Goal: Transaction & Acquisition: Purchase product/service

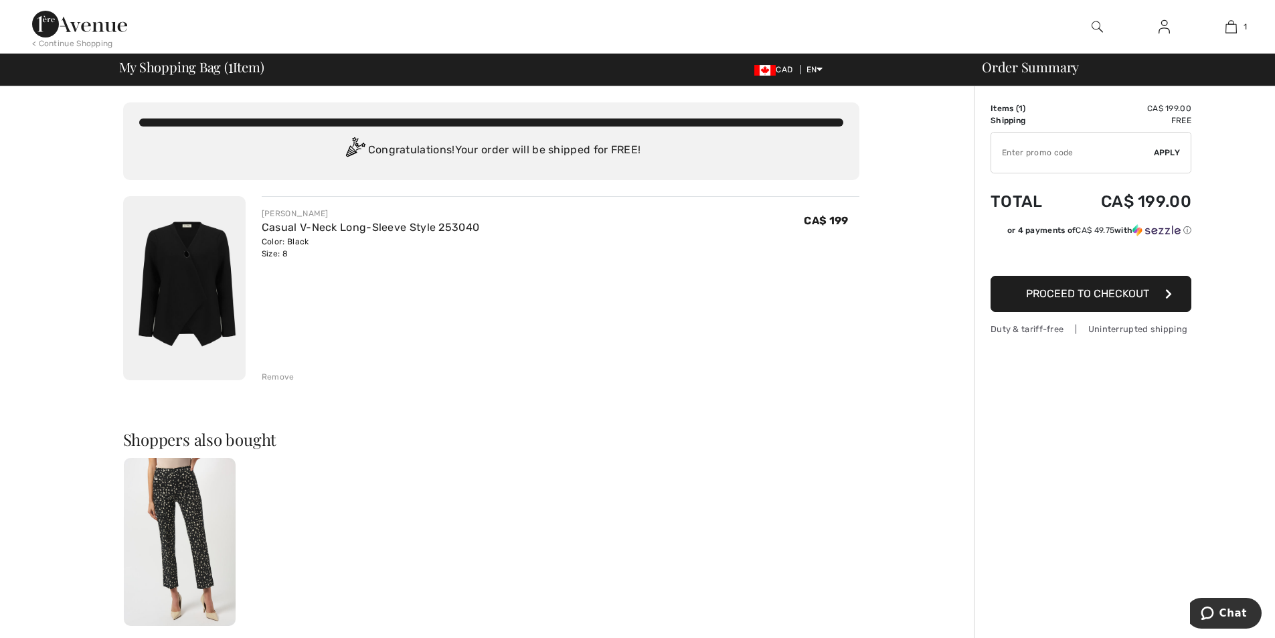
click at [1004, 155] on input "TEXT" at bounding box center [1072, 152] width 163 height 40
type input "NEW15"
click at [1164, 156] on span "Apply" at bounding box center [1167, 153] width 27 height 12
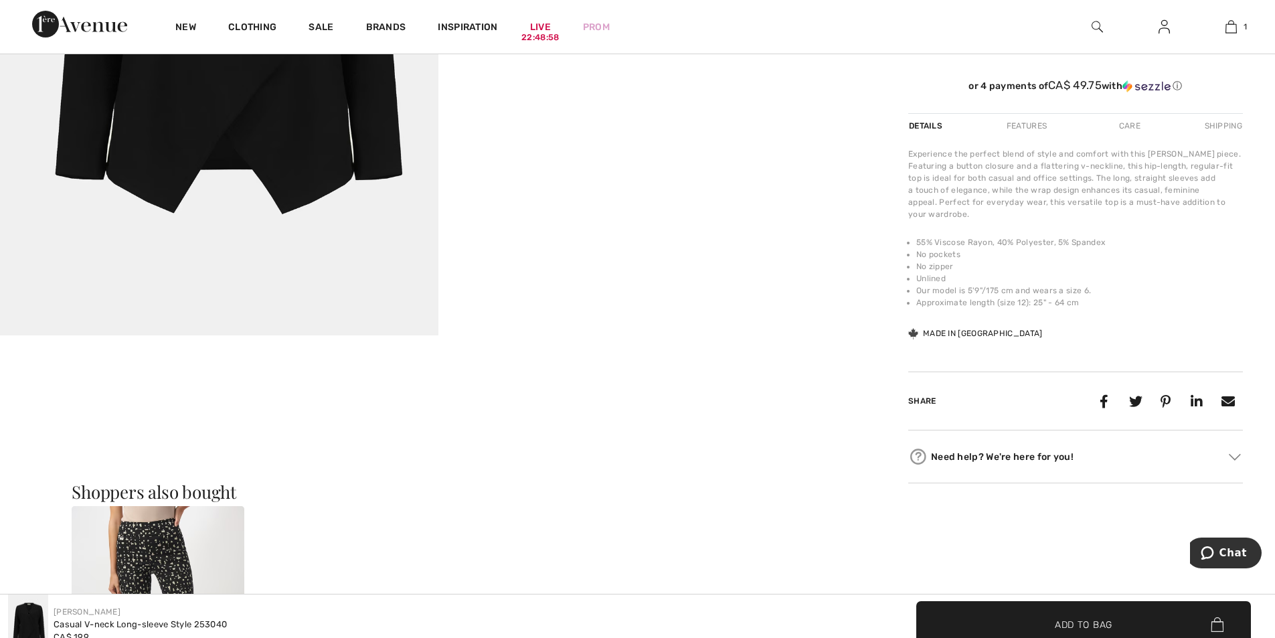
scroll to position [201, 0]
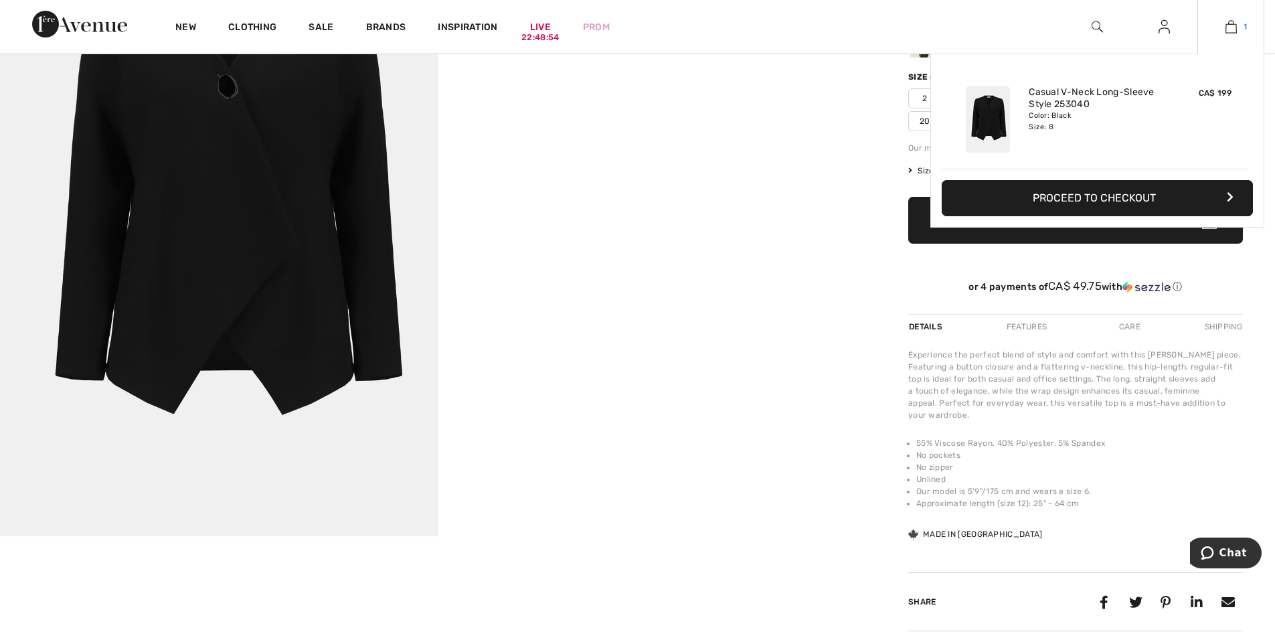
click at [1218, 27] on link "1" at bounding box center [1231, 27] width 66 height 16
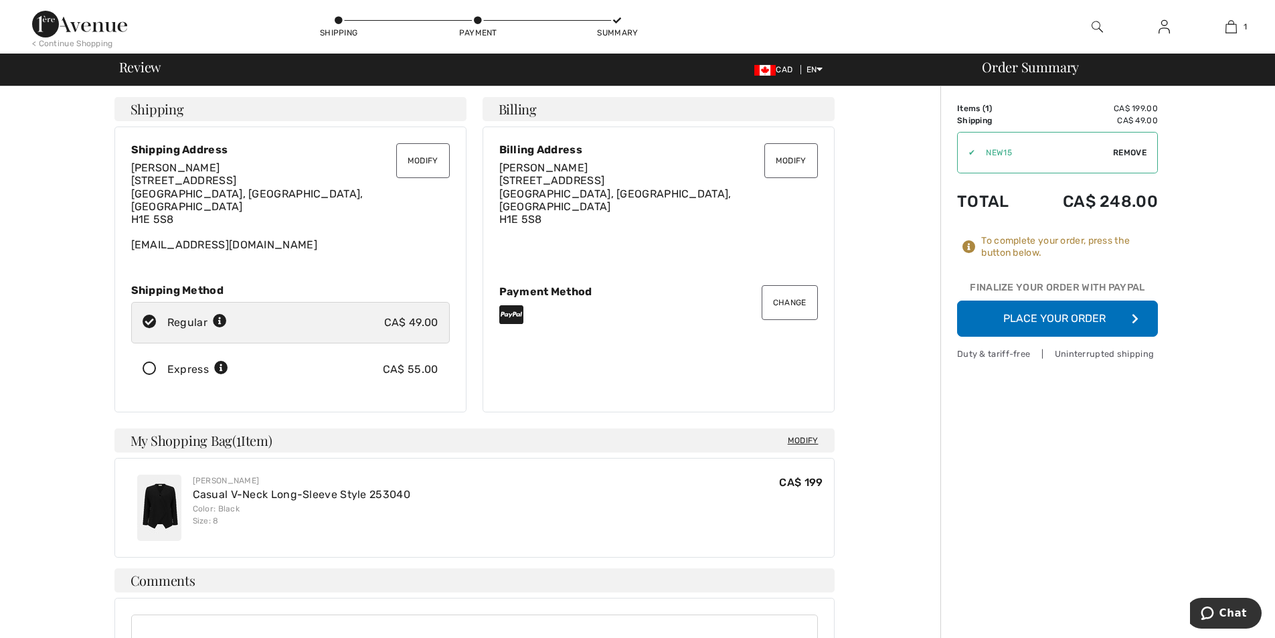
click at [149, 315] on icon at bounding box center [149, 322] width 35 height 14
click at [223, 314] on icon at bounding box center [220, 321] width 14 height 14
radio input "true"
click at [1135, 152] on span "Remove" at bounding box center [1129, 153] width 33 height 12
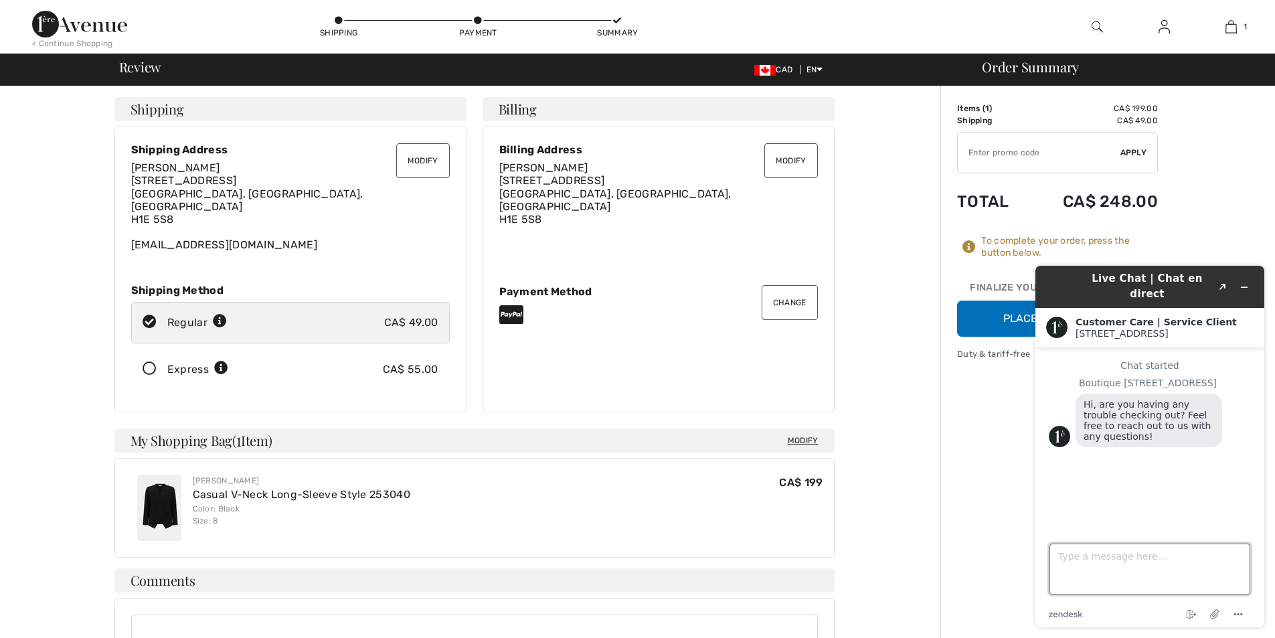
click at [1088, 558] on textarea "Type a message here..." at bounding box center [1149, 568] width 201 height 51
type textarea "why am i being charged shipping"
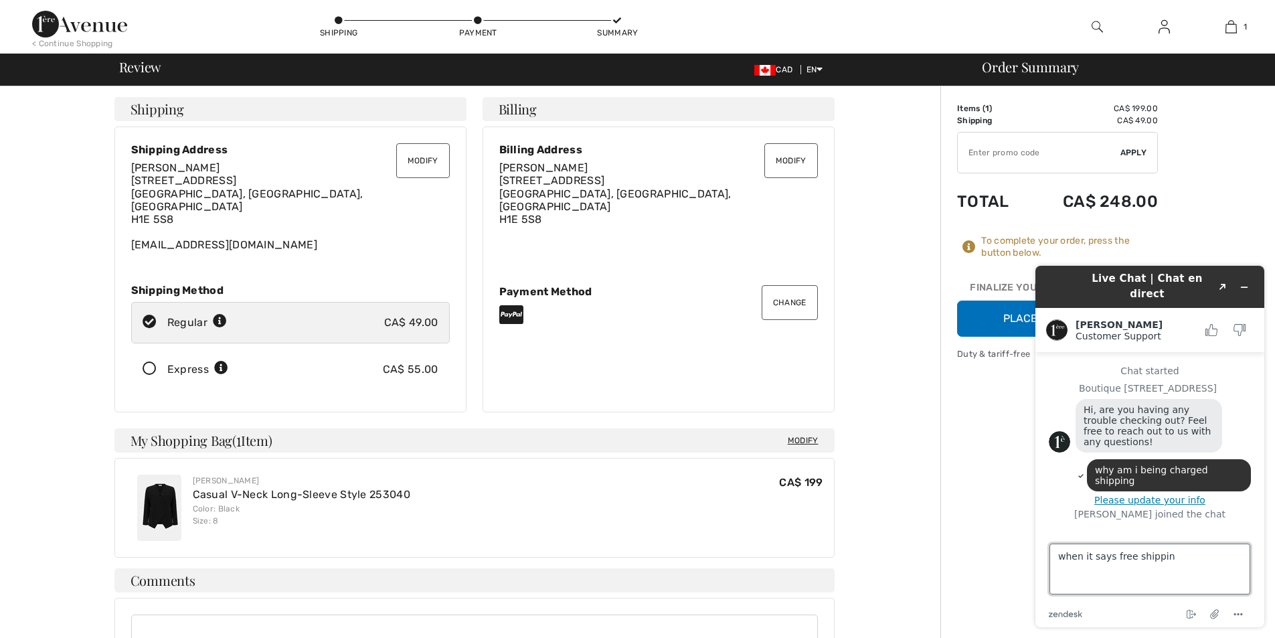
type textarea "when it says free shipping"
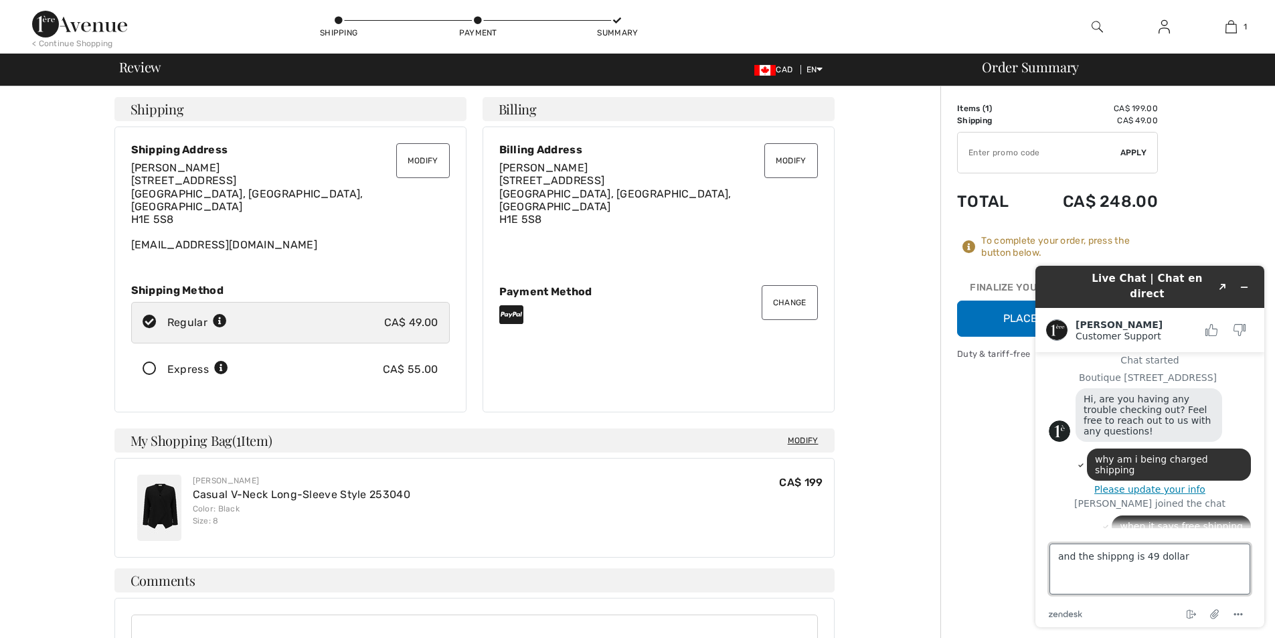
type textarea "and the shippng is 49 dollars"
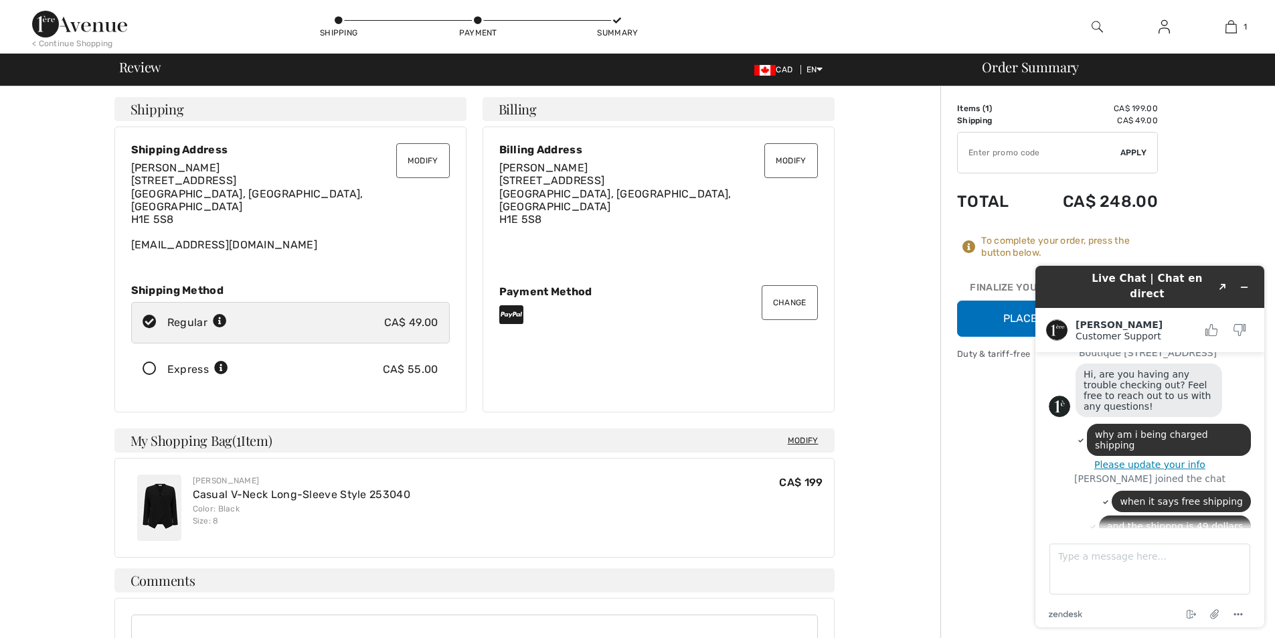
click at [418, 155] on button "Modify" at bounding box center [423, 160] width 54 height 35
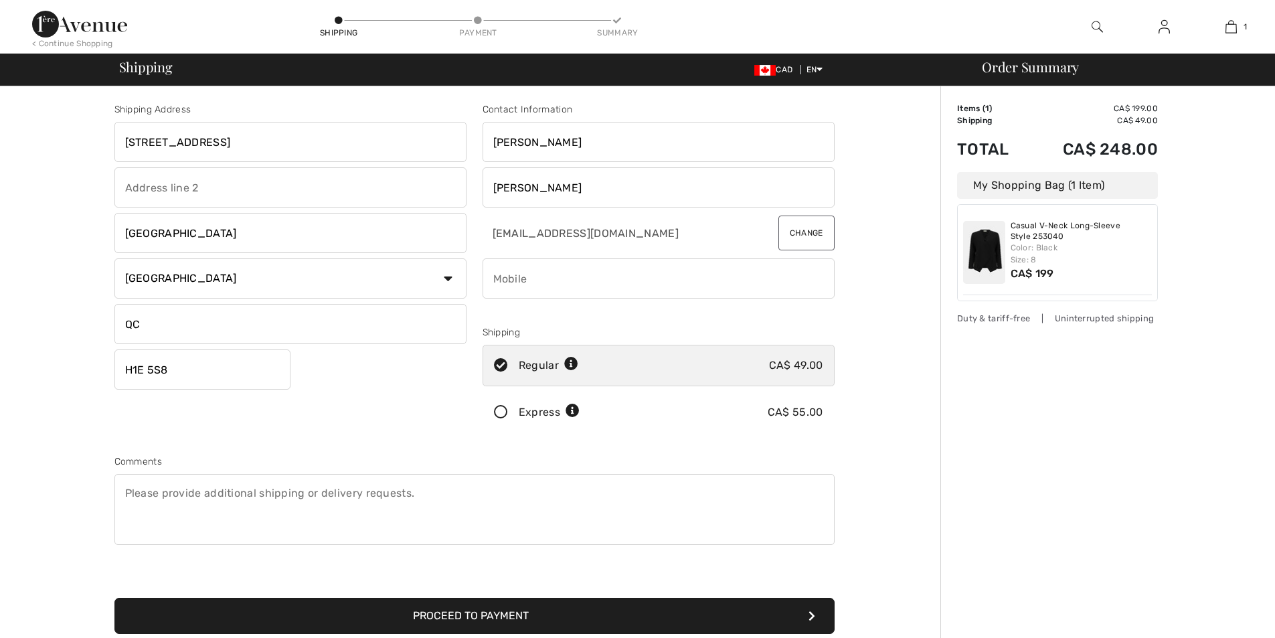
scroll to position [23, 0]
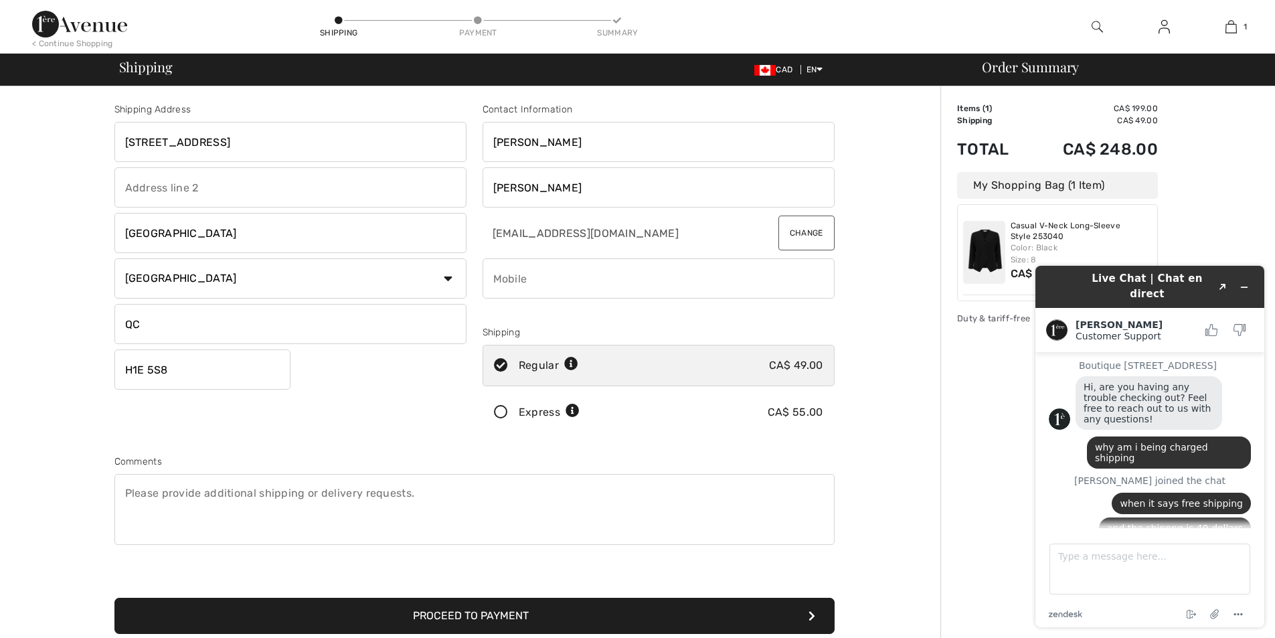
click at [329, 271] on select "Country Canada United States Afghanistan Aland Islands Albania Algeria American…" at bounding box center [290, 278] width 352 height 40
select select "CA"
click at [114, 258] on select "Country Canada United States Afghanistan Aland Islands Albania Algeria American…" at bounding box center [290, 278] width 352 height 40
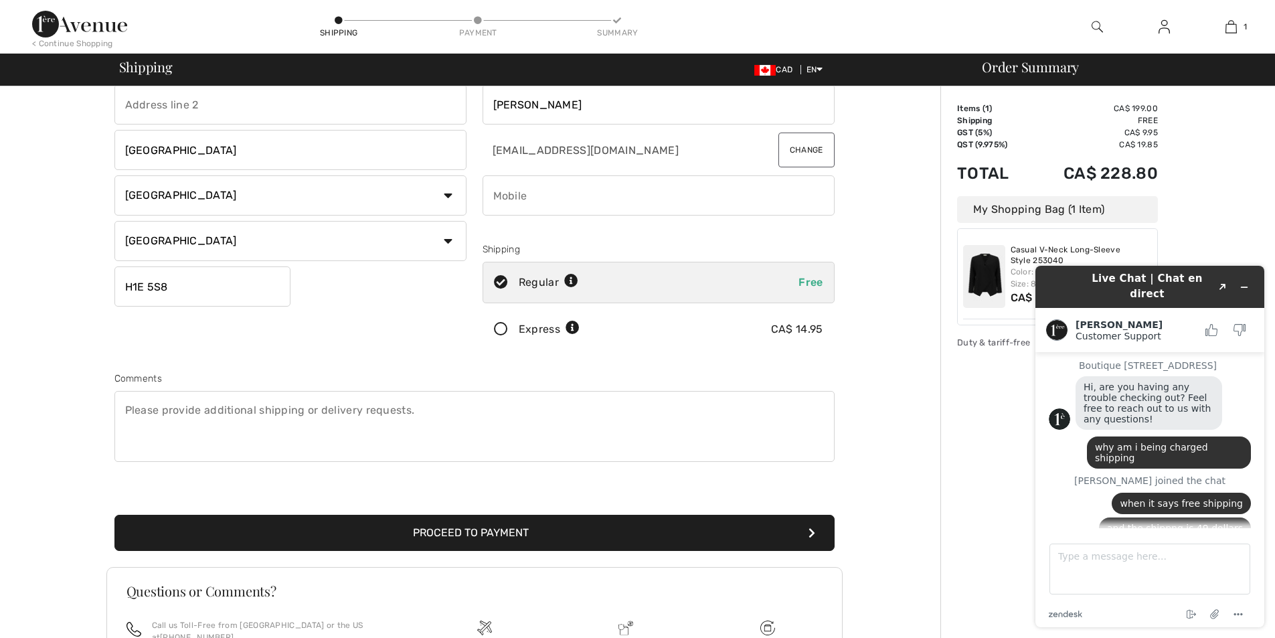
scroll to position [201, 0]
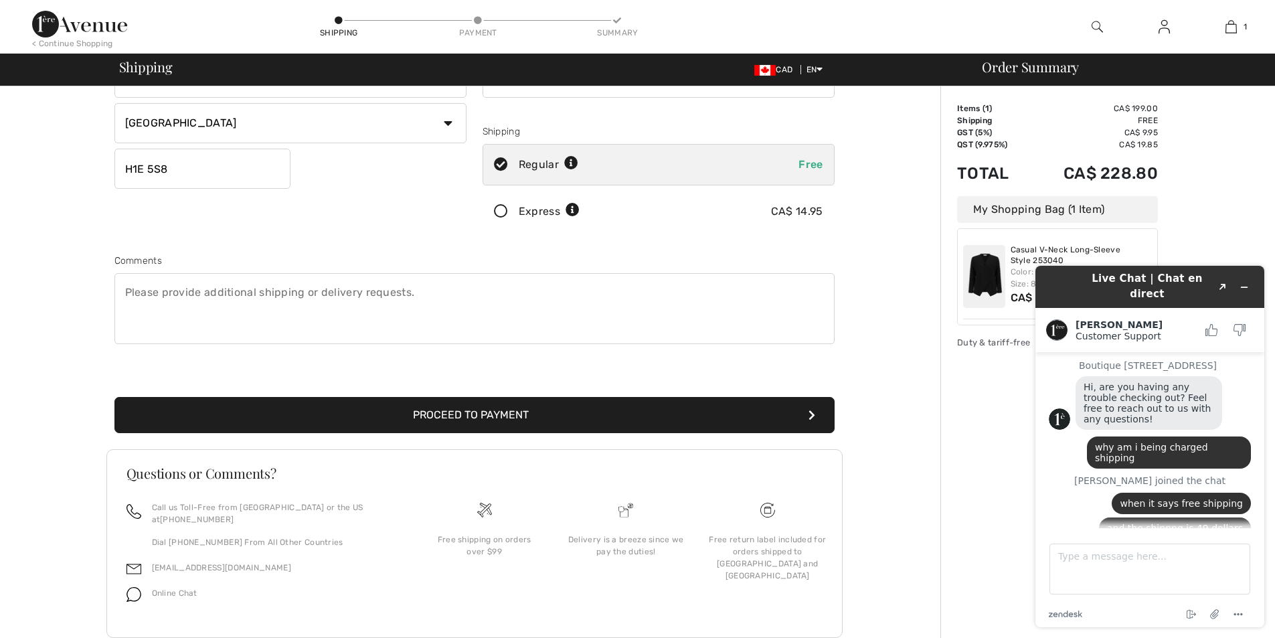
click at [504, 424] on button "Proceed to Payment" at bounding box center [474, 415] width 720 height 36
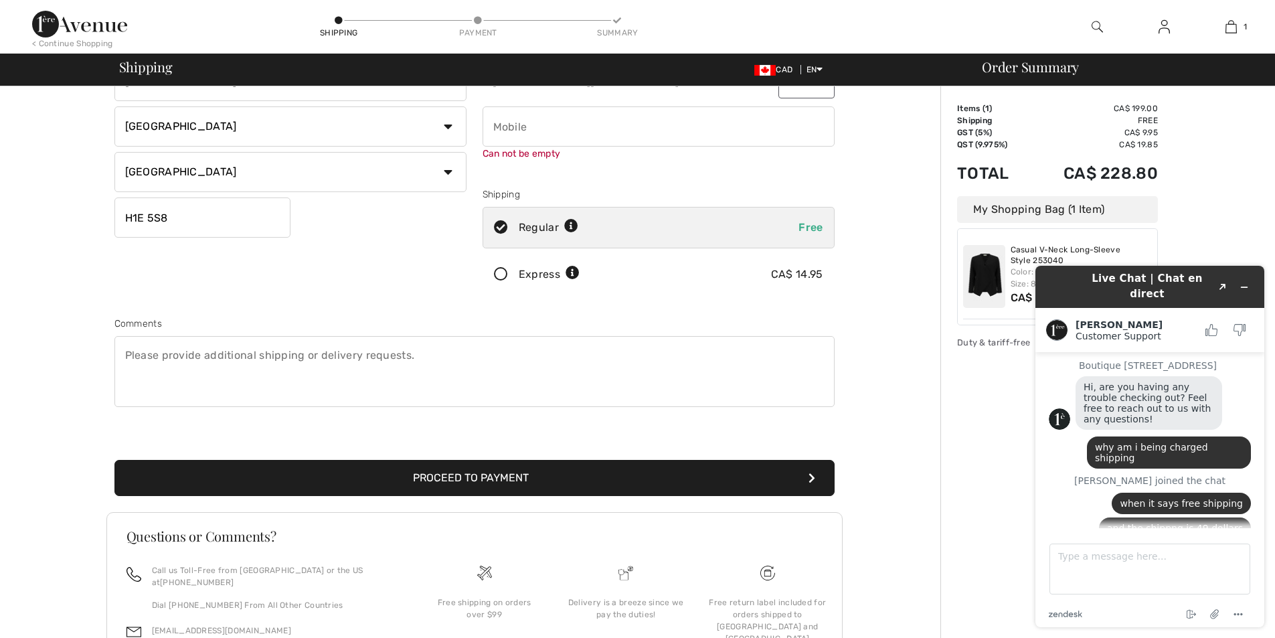
scroll to position [151, 0]
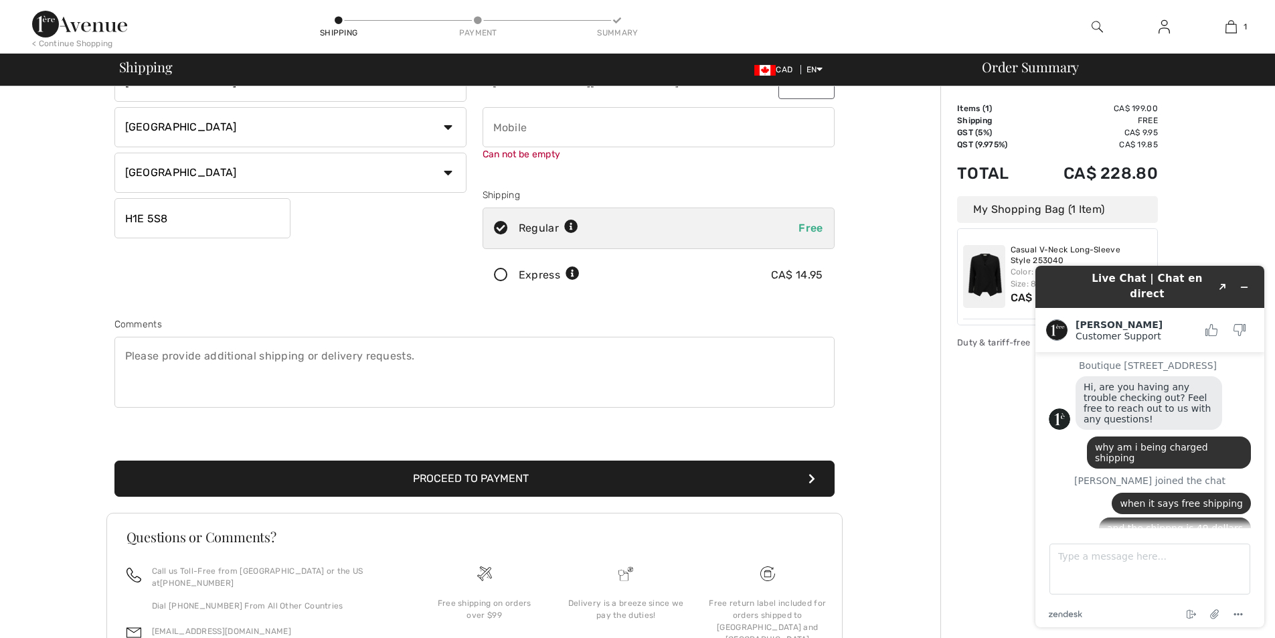
click at [518, 133] on input "phone" at bounding box center [658, 127] width 352 height 40
type input "5148673060"
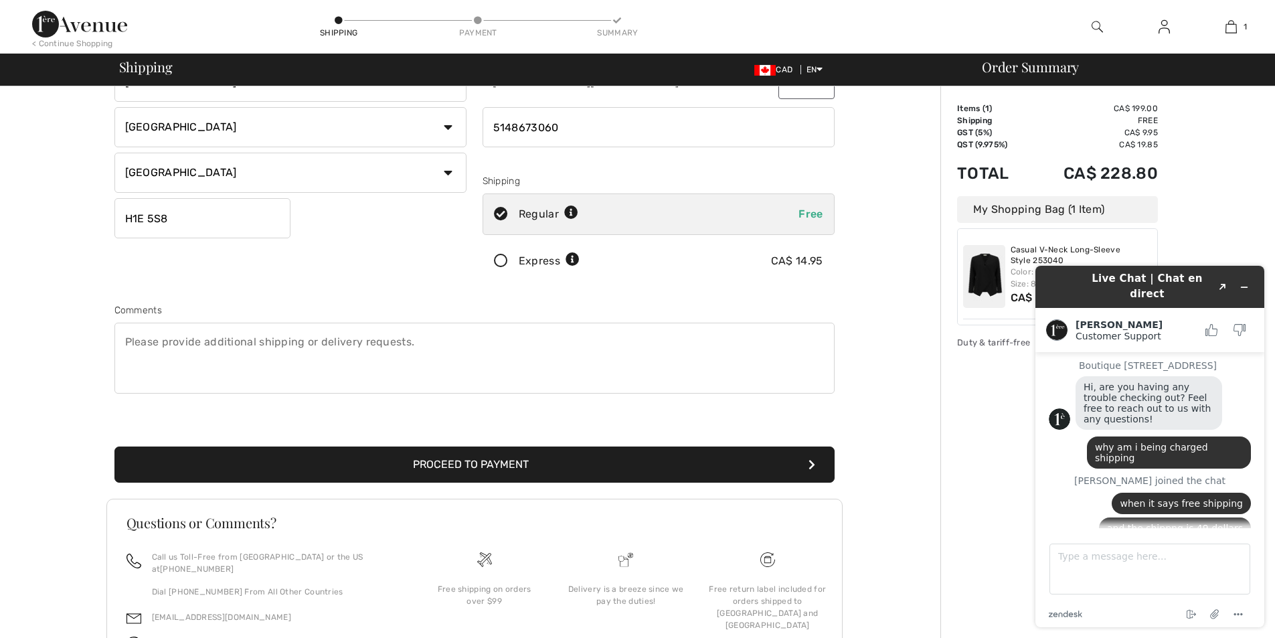
click at [477, 473] on button "Proceed to Payment" at bounding box center [474, 464] width 720 height 36
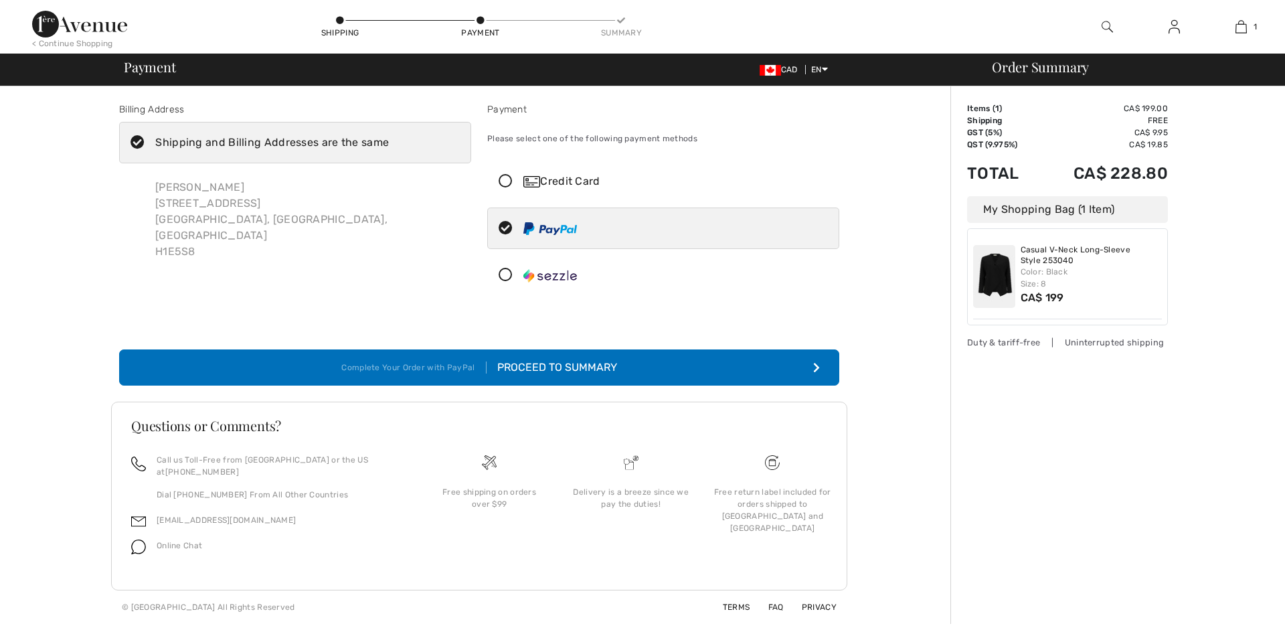
scroll to position [23, 0]
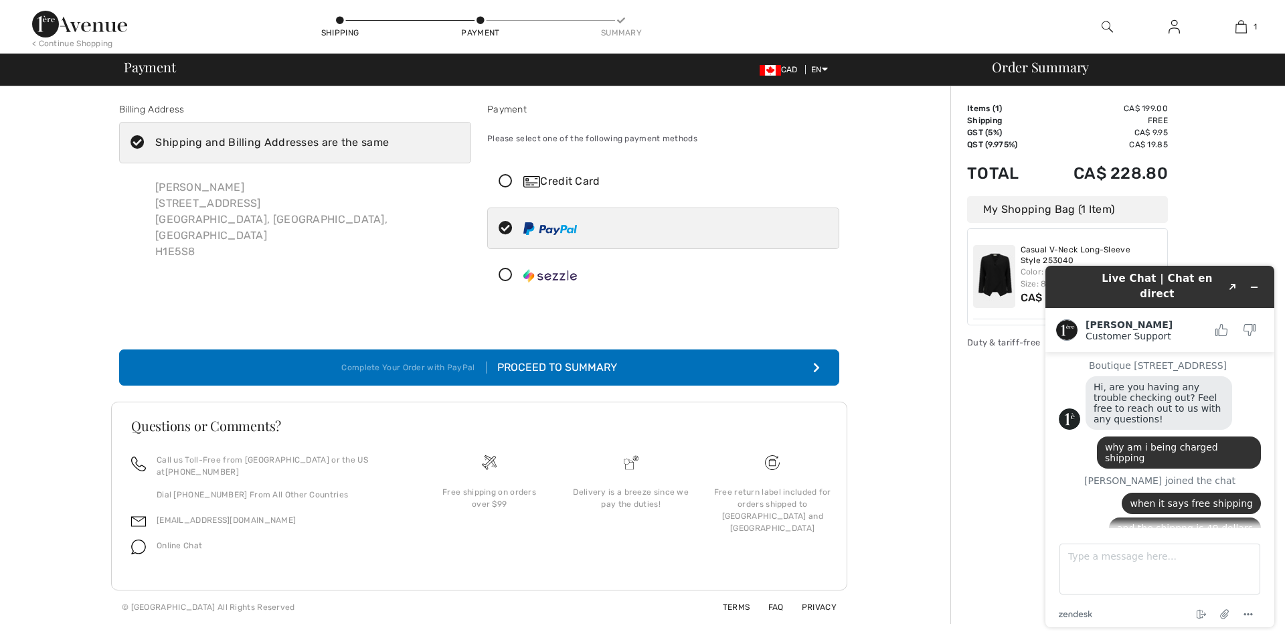
click at [553, 360] on div "Proceed to Summary" at bounding box center [551, 367] width 130 height 16
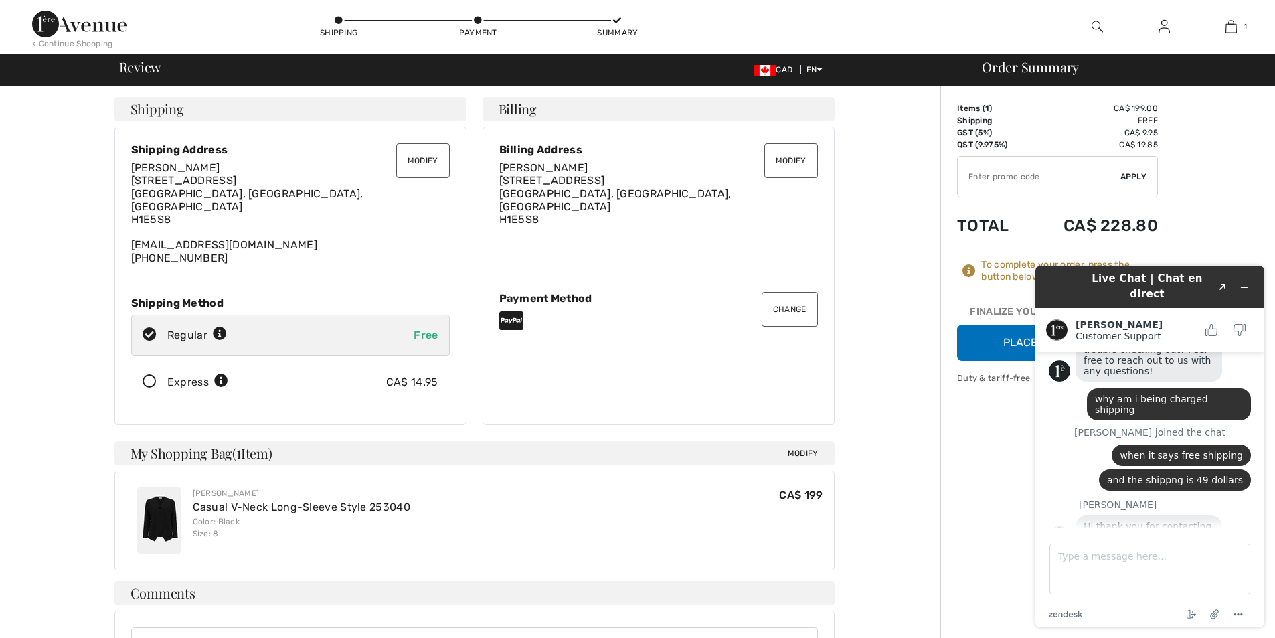
scroll to position [96, 0]
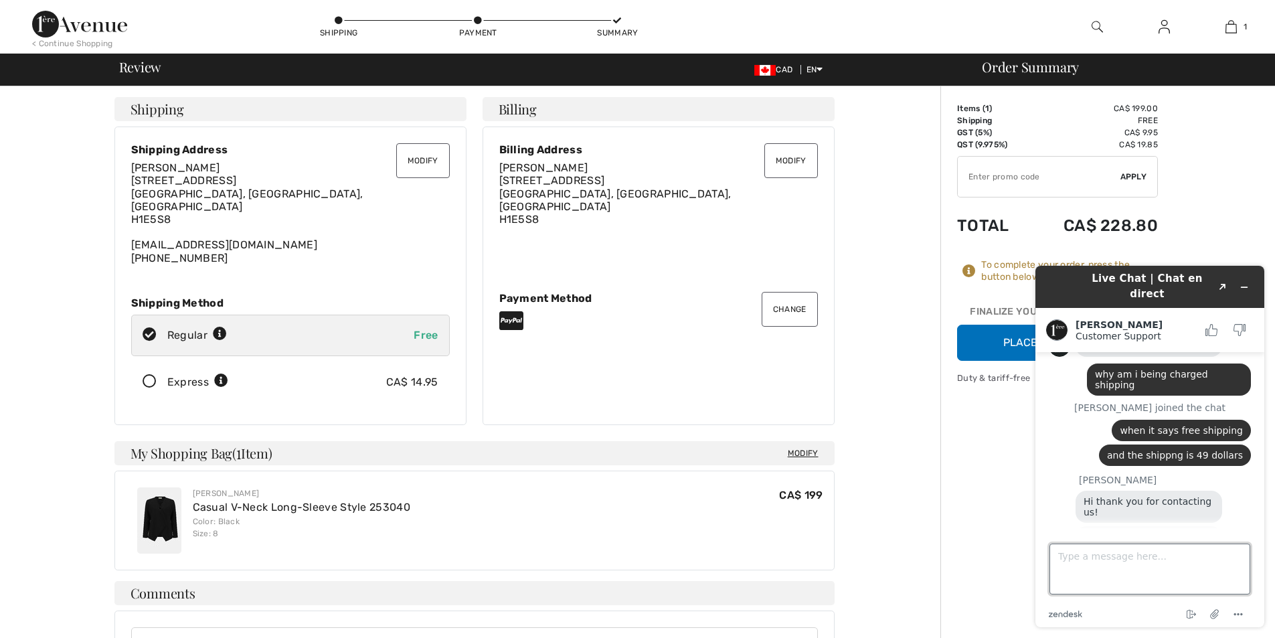
click at [1085, 555] on textarea "Type a message here..." at bounding box center [1149, 568] width 201 height 51
type textarea "never mind for some reason the addres said great britain"
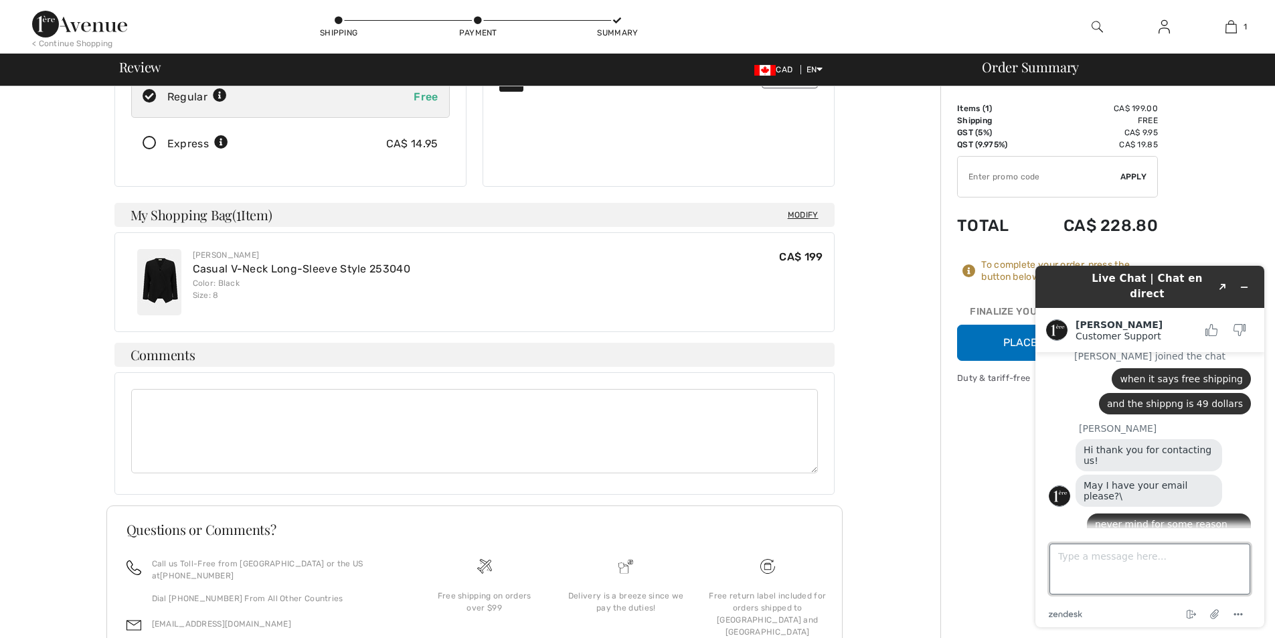
scroll to position [268, 0]
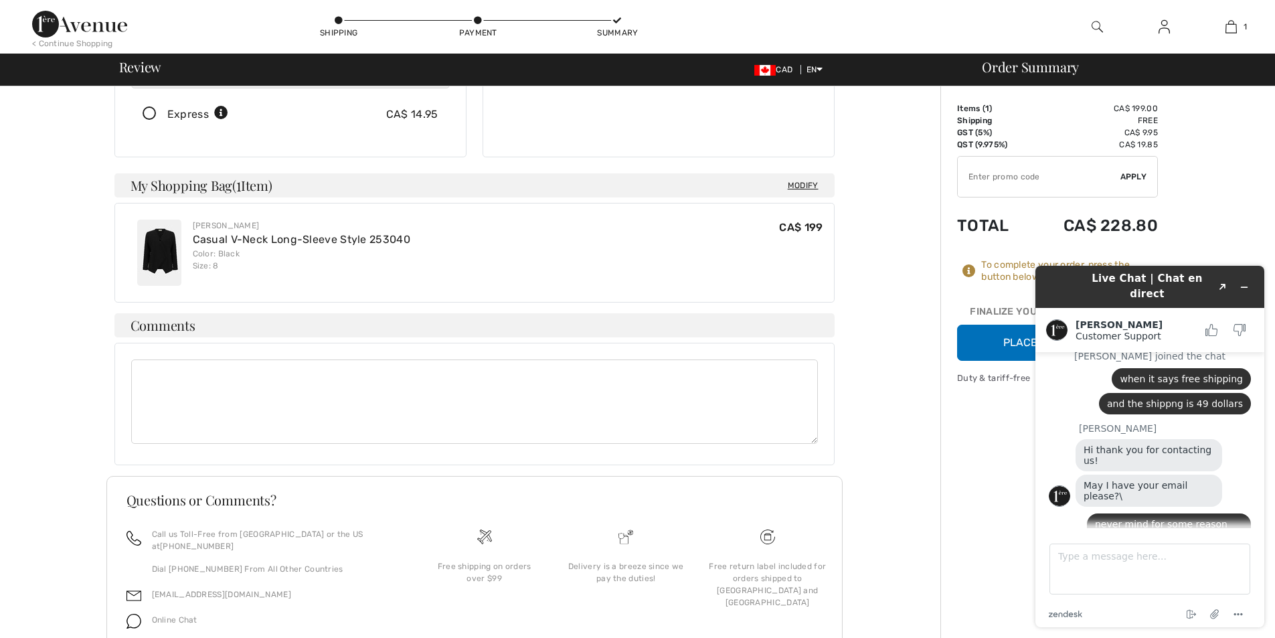
click at [1018, 343] on button "Place Your Order" at bounding box center [1057, 343] width 201 height 36
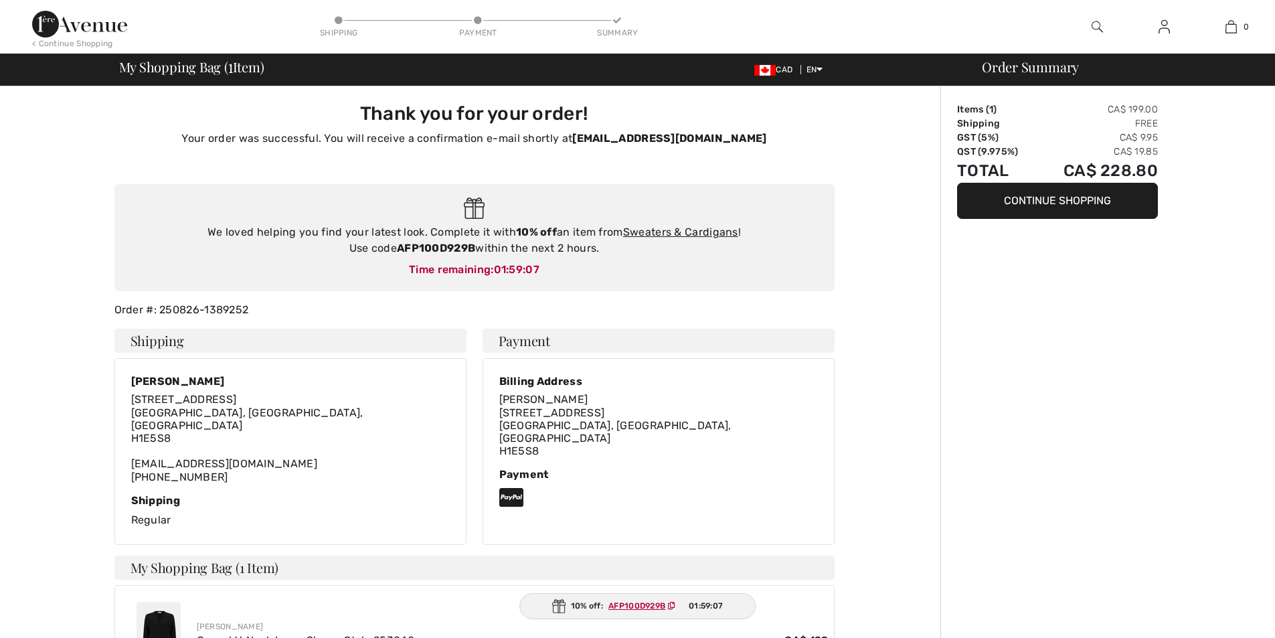
scroll to position [134, 0]
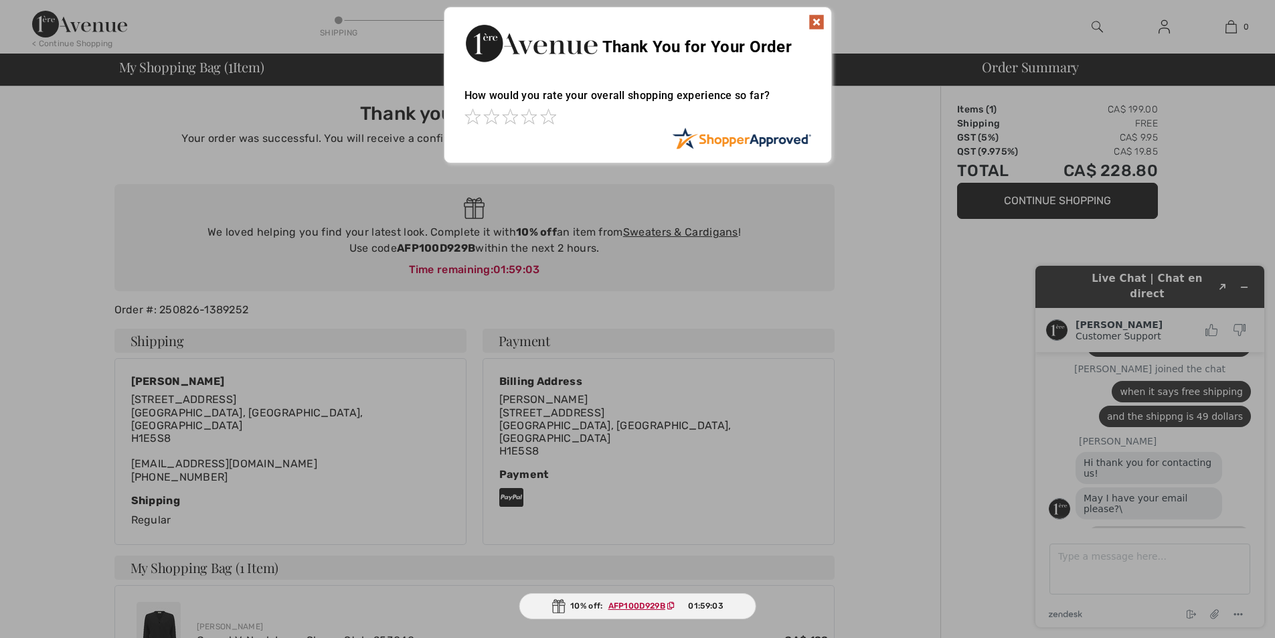
click at [816, 26] on img at bounding box center [816, 22] width 16 height 16
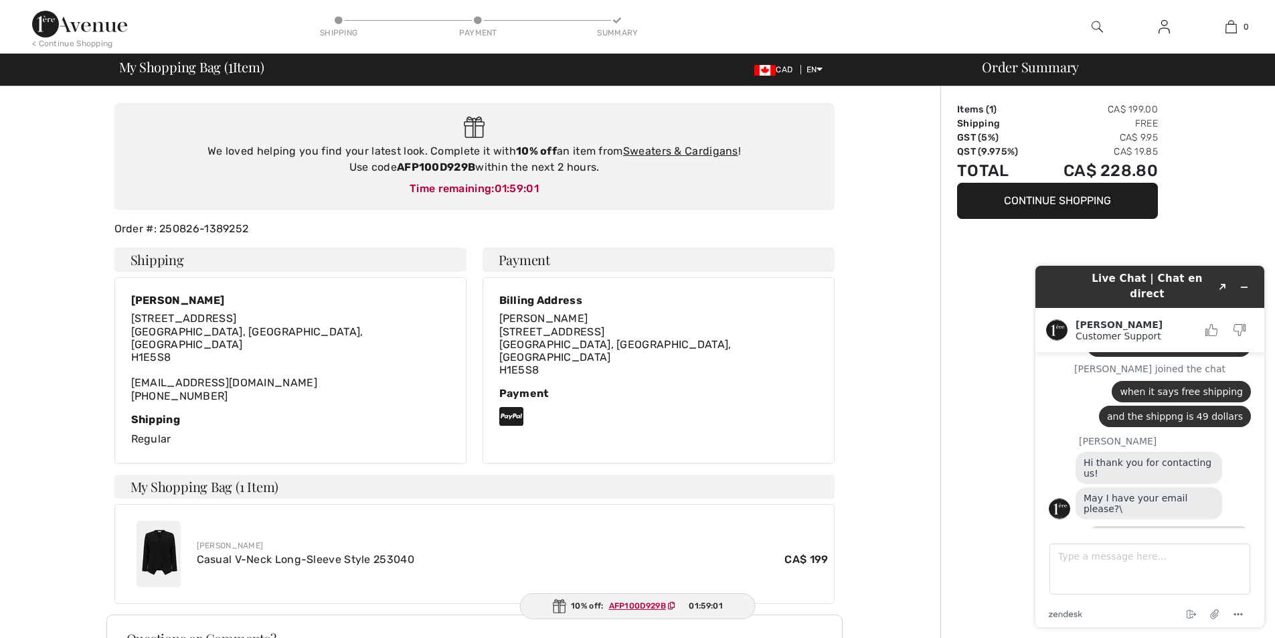
scroll to position [255, 0]
